Goal: Task Accomplishment & Management: Manage account settings

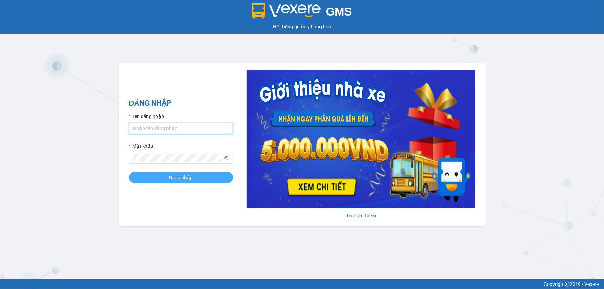
type input "huedtbvhn.saoviet"
click at [180, 175] on span "Đăng nhập" at bounding box center [181, 178] width 24 height 8
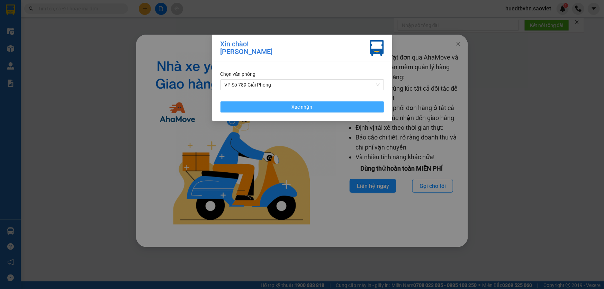
click at [318, 107] on button "Xác nhận" at bounding box center [301, 106] width 163 height 11
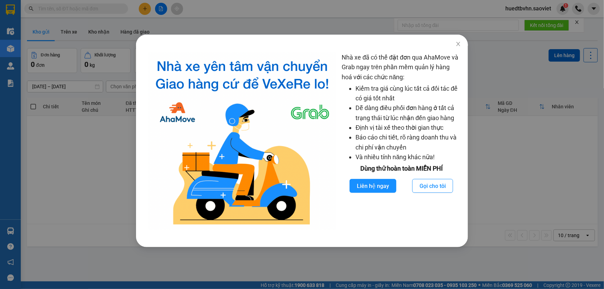
click at [524, 164] on div "Nhà xe đã có thể đặt đơn qua AhaMove và Grab ngay trên phần mềm quản lý hàng ho…" at bounding box center [302, 144] width 604 height 289
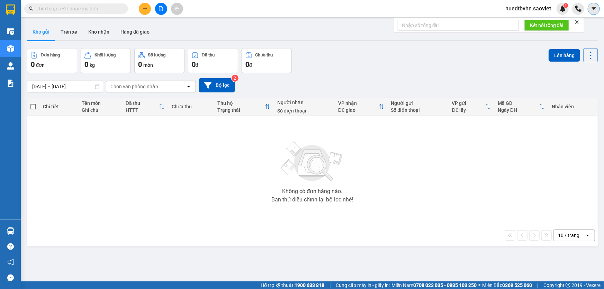
click at [590, 9] on button at bounding box center [593, 9] width 12 height 12
click at [533, 10] on span "huedtbvhn.saoviet" at bounding box center [528, 8] width 57 height 9
click at [525, 22] on span "Đăng xuất" at bounding box center [531, 22] width 42 height 8
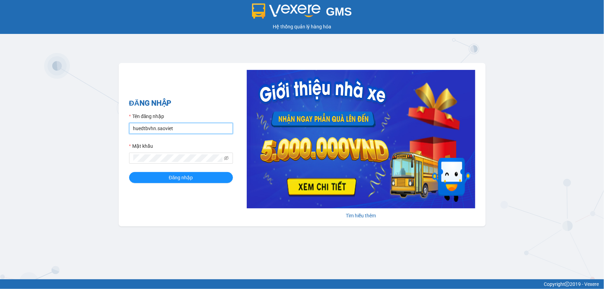
click at [201, 127] on input "huedtbvhn.saoviet" at bounding box center [181, 128] width 104 height 11
click at [201, 128] on input "huedtbvhn.saoviet" at bounding box center [181, 128] width 104 height 11
type input "g"
click at [101, 142] on div "GMS Hệ thống quản lý hàng hóa ĐĂNG NHẬP Tên đăng nhập Vui lòng nhập tên đăng nh…" at bounding box center [302, 139] width 604 height 279
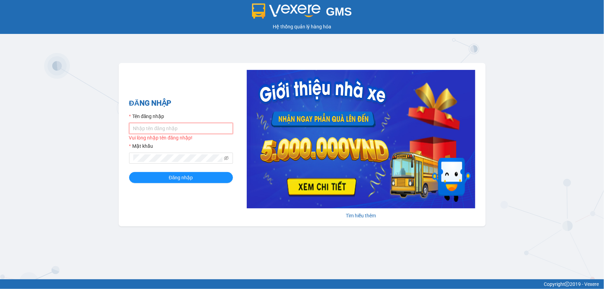
click at [173, 131] on input "Tên đăng nhập" at bounding box center [181, 128] width 104 height 11
click at [135, 35] on div "GMS Hệ thống quản lý hàng hóa ĐĂNG NHẬP Tên đăng nhập Vui lòng nhập tên đăng nh…" at bounding box center [302, 139] width 604 height 279
